Goal: Task Accomplishment & Management: Complete application form

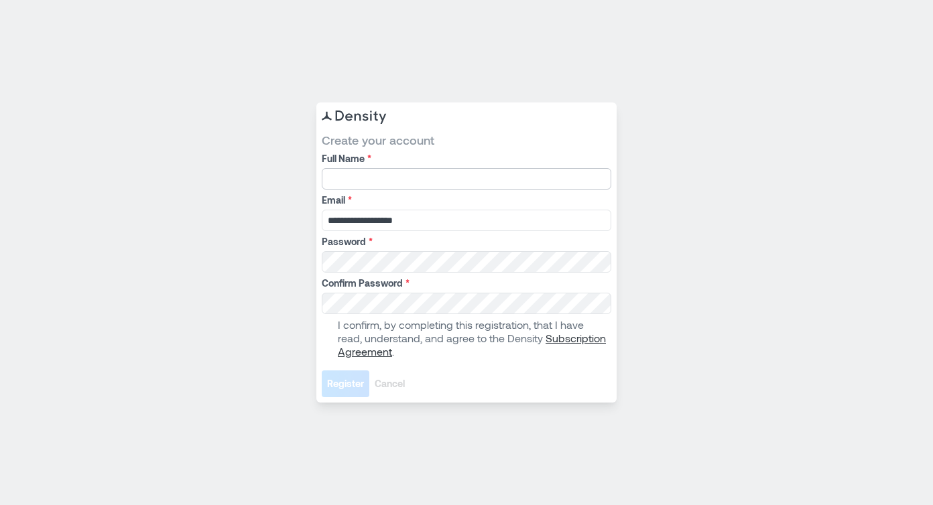
click at [428, 187] on input "Full Name *" at bounding box center [467, 178] width 290 height 21
type input "**********"
click at [332, 340] on span at bounding box center [327, 338] width 11 height 11
click at [349, 383] on span "Register" at bounding box center [345, 383] width 37 height 13
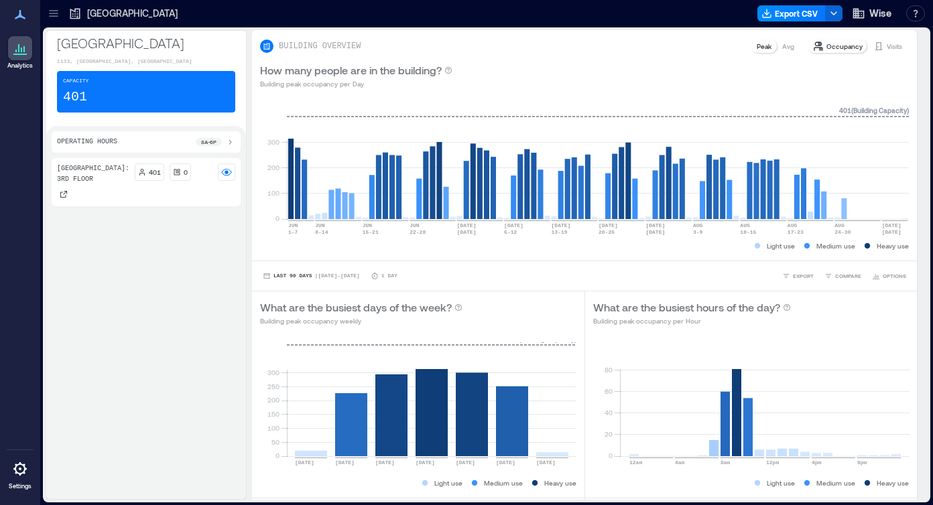
click at [54, 23] on div at bounding box center [53, 13] width 21 height 21
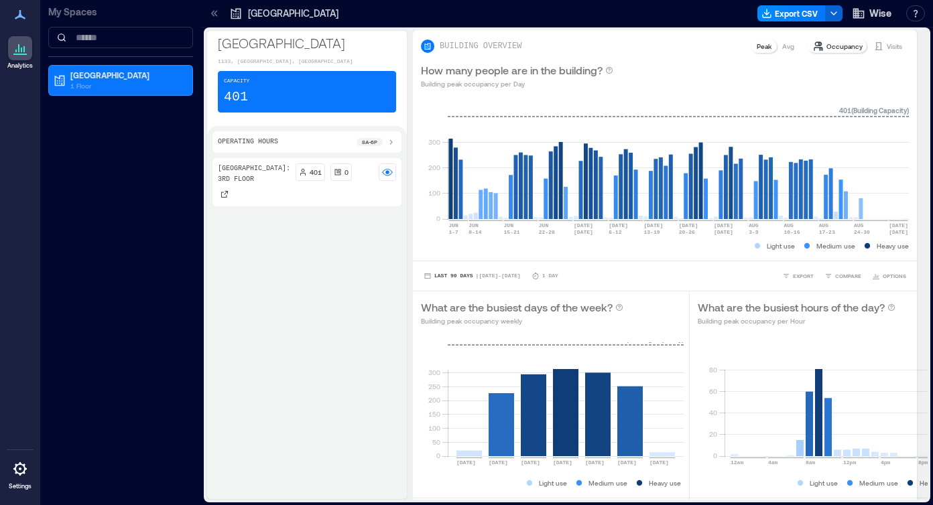
click at [216, 11] on icon at bounding box center [215, 13] width 3 height 6
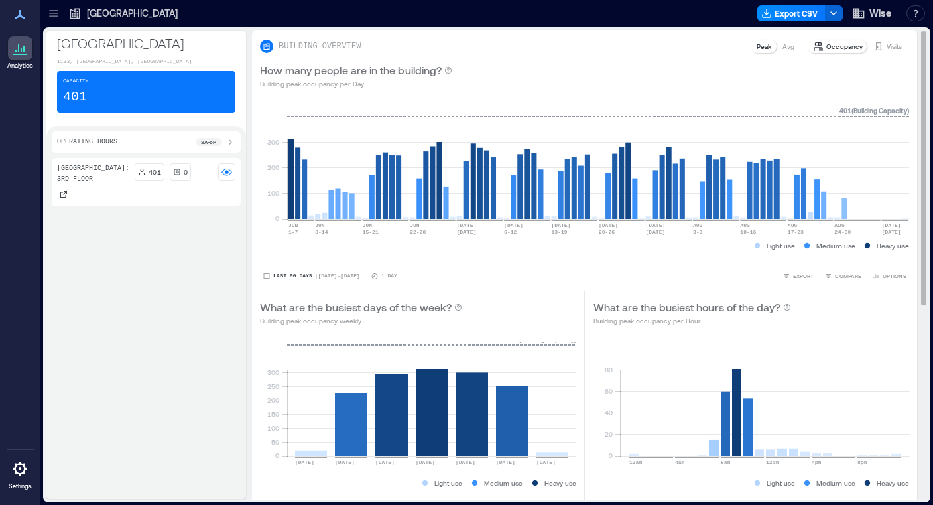
click at [787, 47] on p "Avg" at bounding box center [788, 46] width 12 height 11
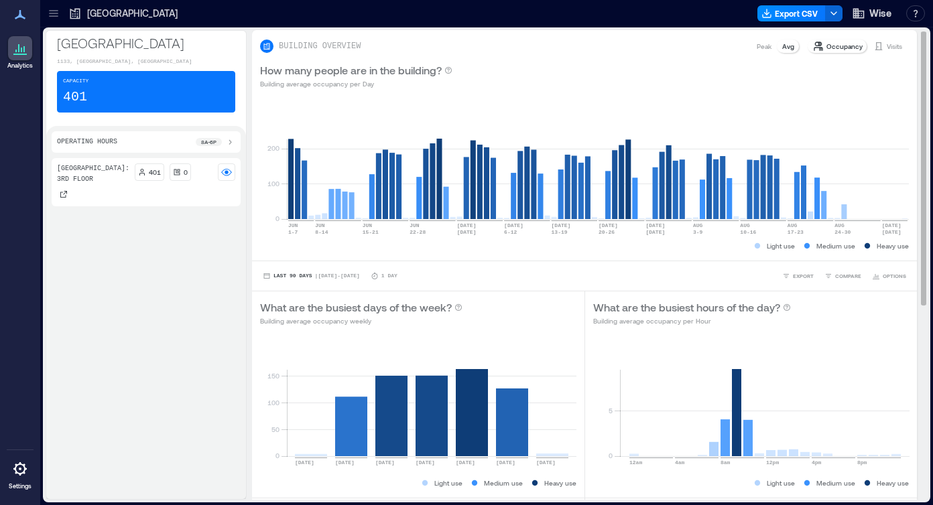
click at [771, 46] on p "Peak" at bounding box center [764, 46] width 15 height 11
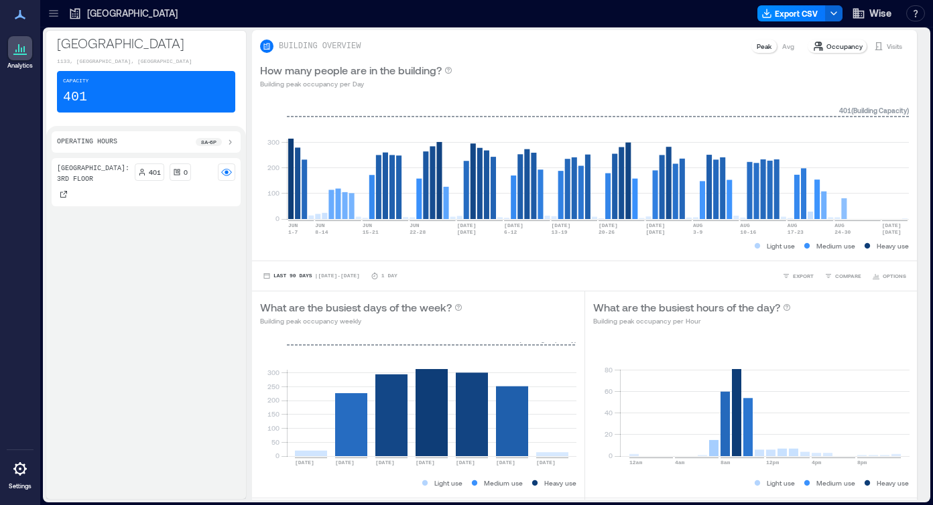
click at [196, 182] on div "401 0" at bounding box center [185, 178] width 101 height 28
click at [84, 182] on p "[GEOGRAPHIC_DATA]: 3rd floor" at bounding box center [93, 174] width 72 height 21
click at [76, 175] on p "[GEOGRAPHIC_DATA]: 3rd floor" at bounding box center [93, 174] width 72 height 21
click at [48, 20] on div at bounding box center [53, 13] width 21 height 21
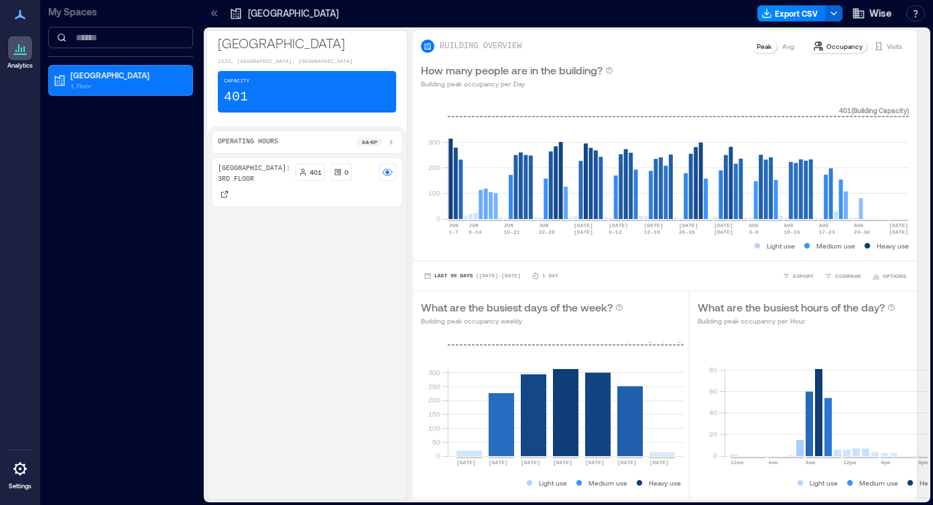
click at [123, 40] on input at bounding box center [120, 37] width 145 height 21
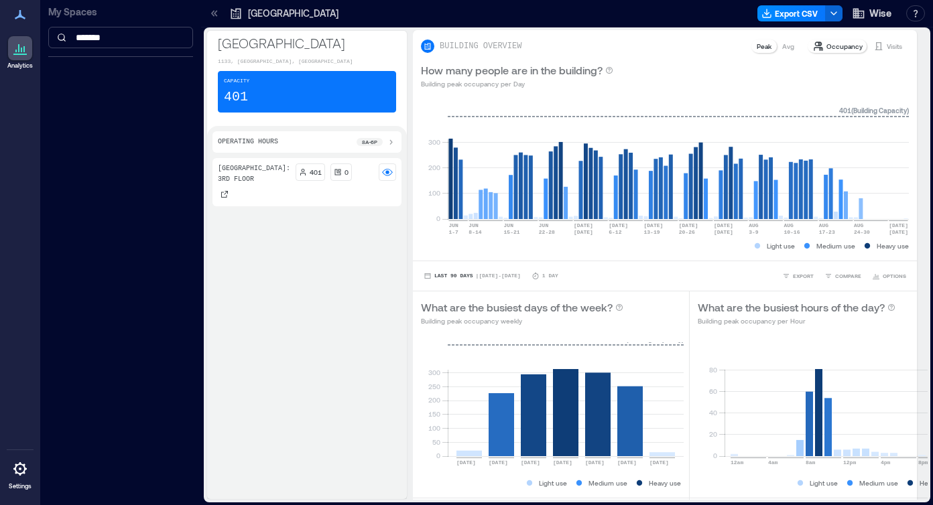
type input "*******"
click at [90, 108] on div "My Spaces *******" at bounding box center [120, 252] width 161 height 505
click at [208, 18] on icon at bounding box center [214, 13] width 13 height 13
